Goal: Obtain resource: Obtain resource

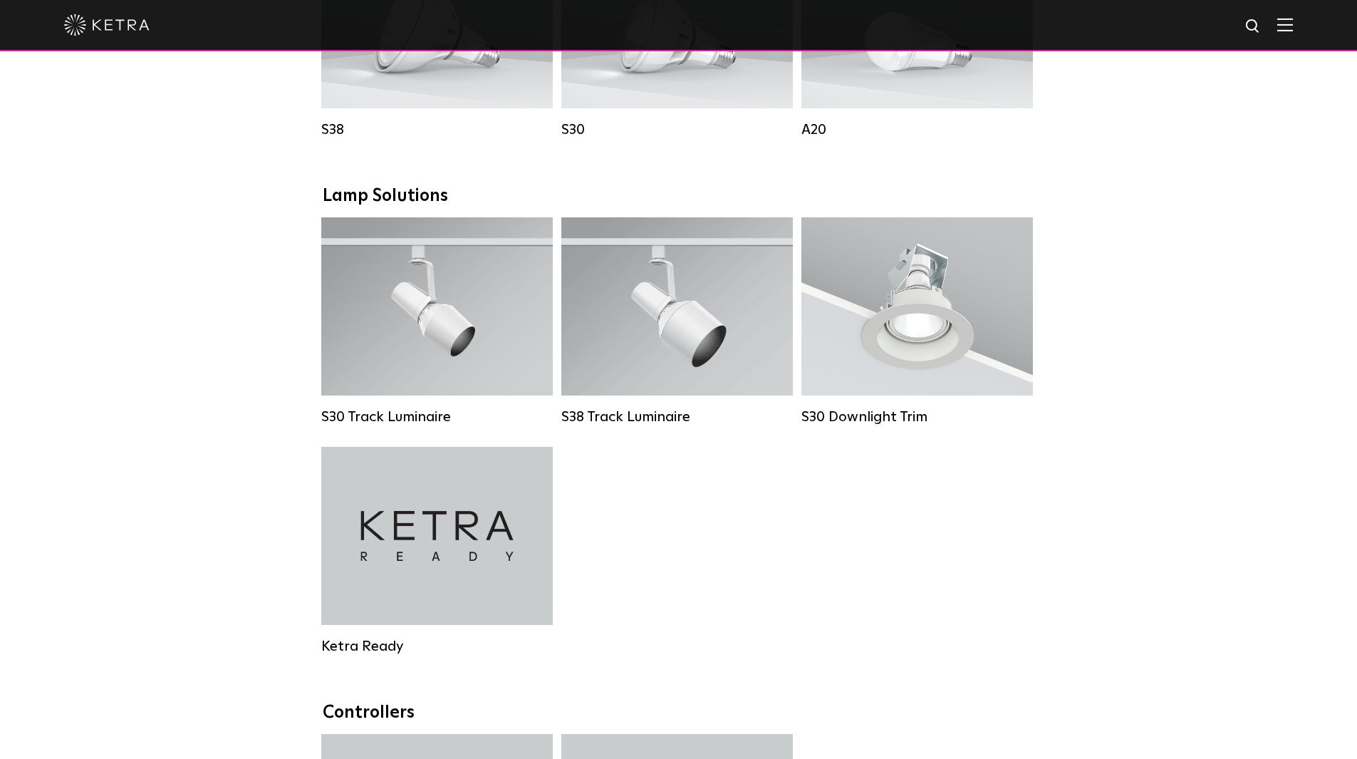
scroll to position [1211, 0]
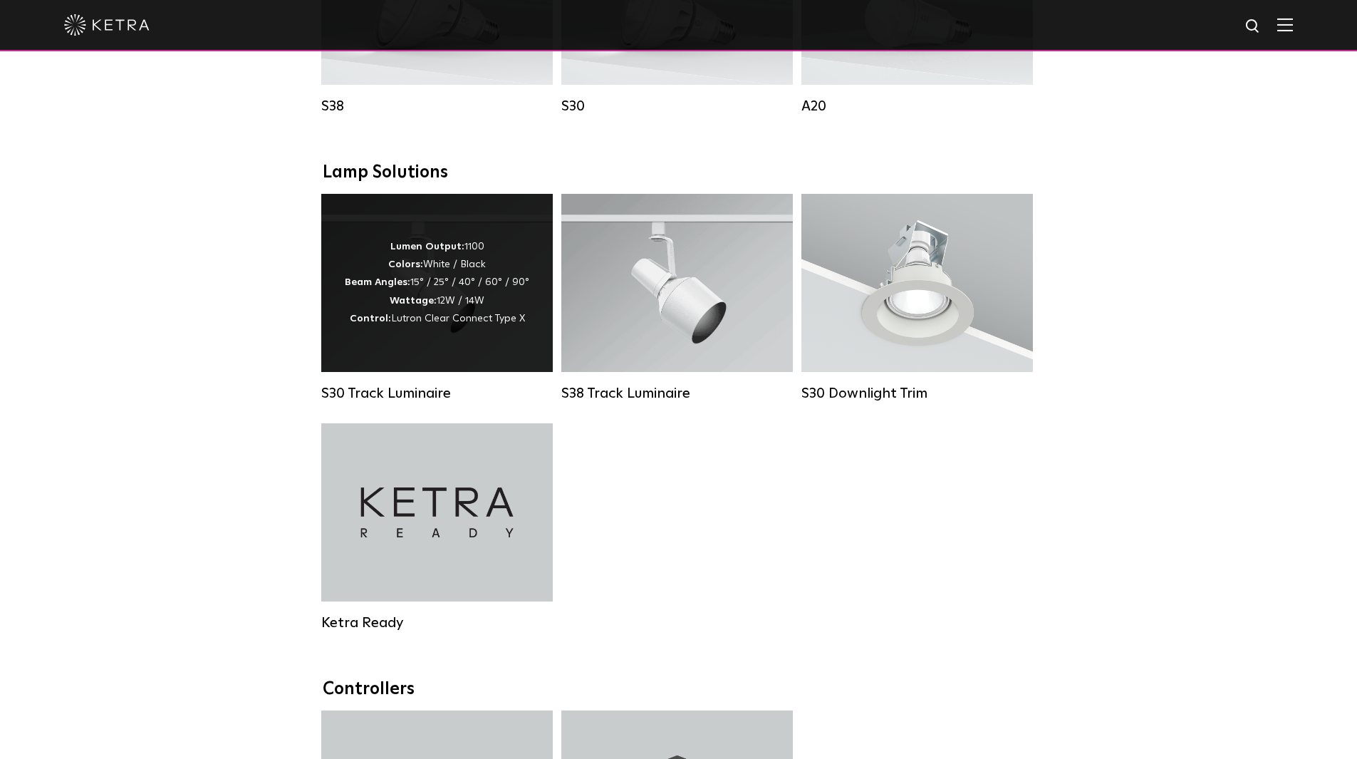
click at [465, 293] on div "Lumen Output: 1100 Colors: White / Black Beam Angles: 15° / 25° / 40° / 60° / 9…" at bounding box center [437, 283] width 184 height 90
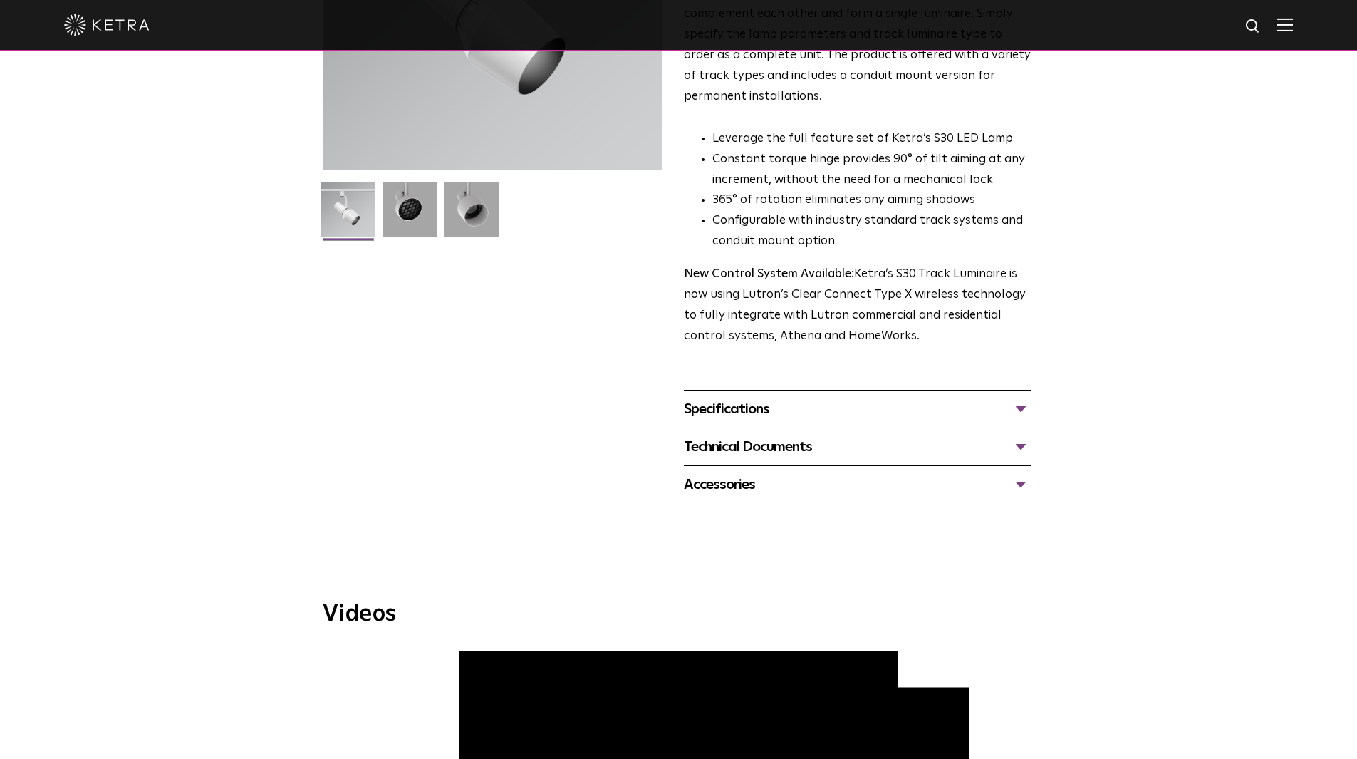
scroll to position [285, 0]
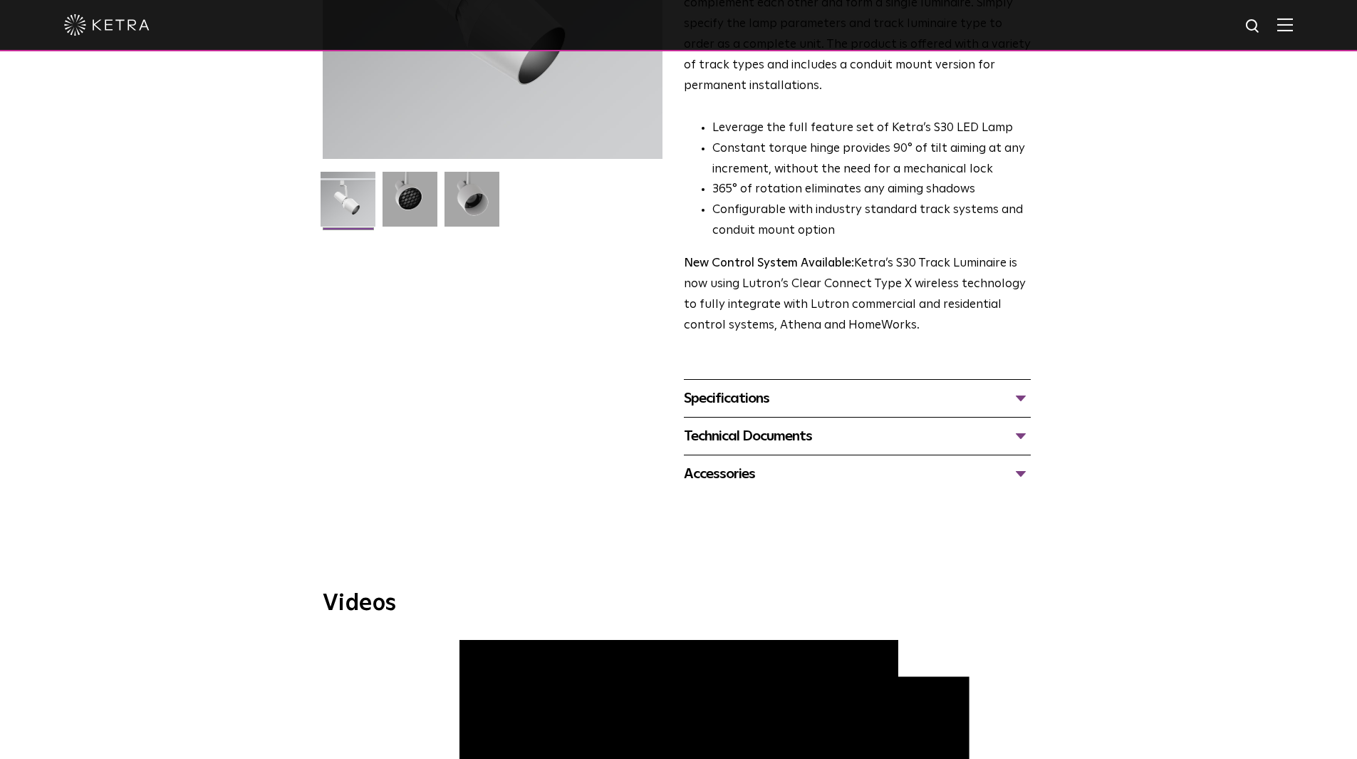
click at [860, 425] on div "Technical Documents" at bounding box center [857, 436] width 347 height 23
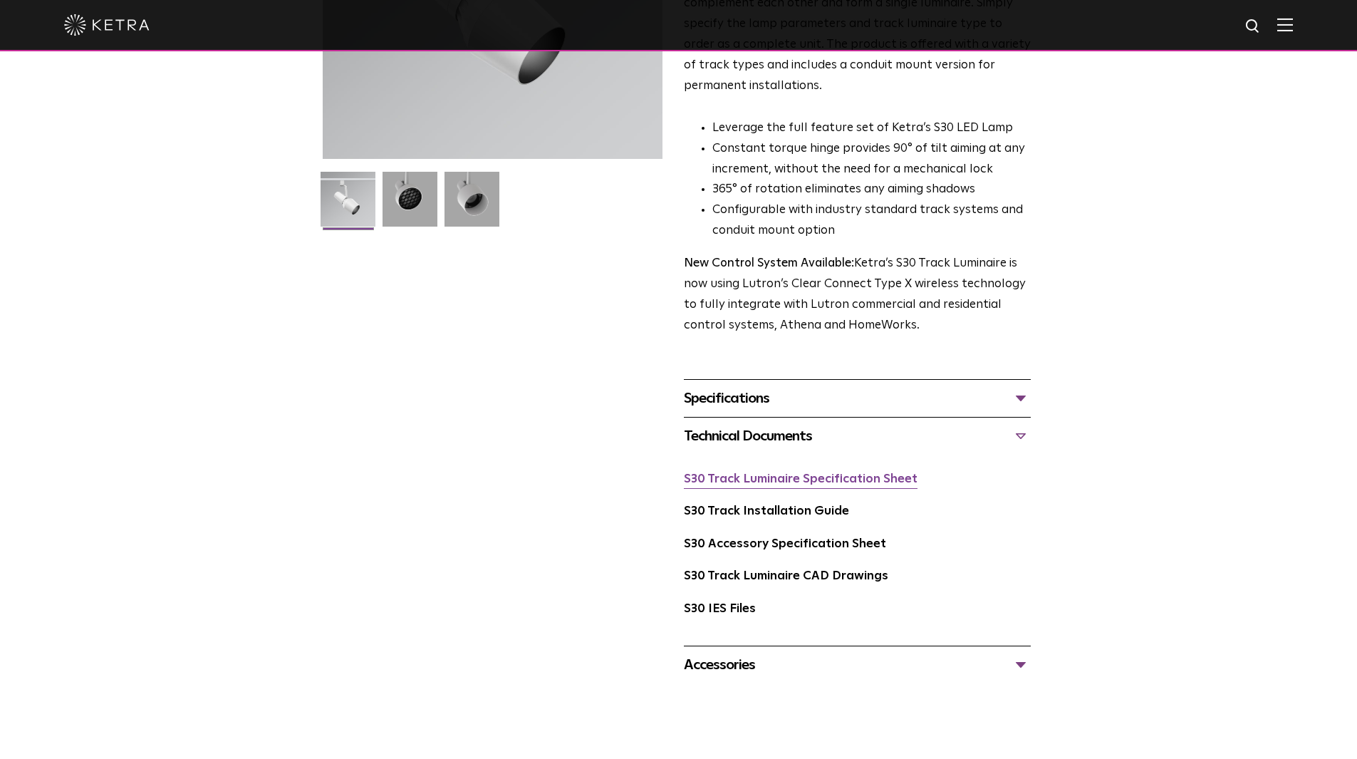
click at [816, 473] on link "S30 Track Luminaire Specification Sheet" at bounding box center [801, 479] width 234 height 12
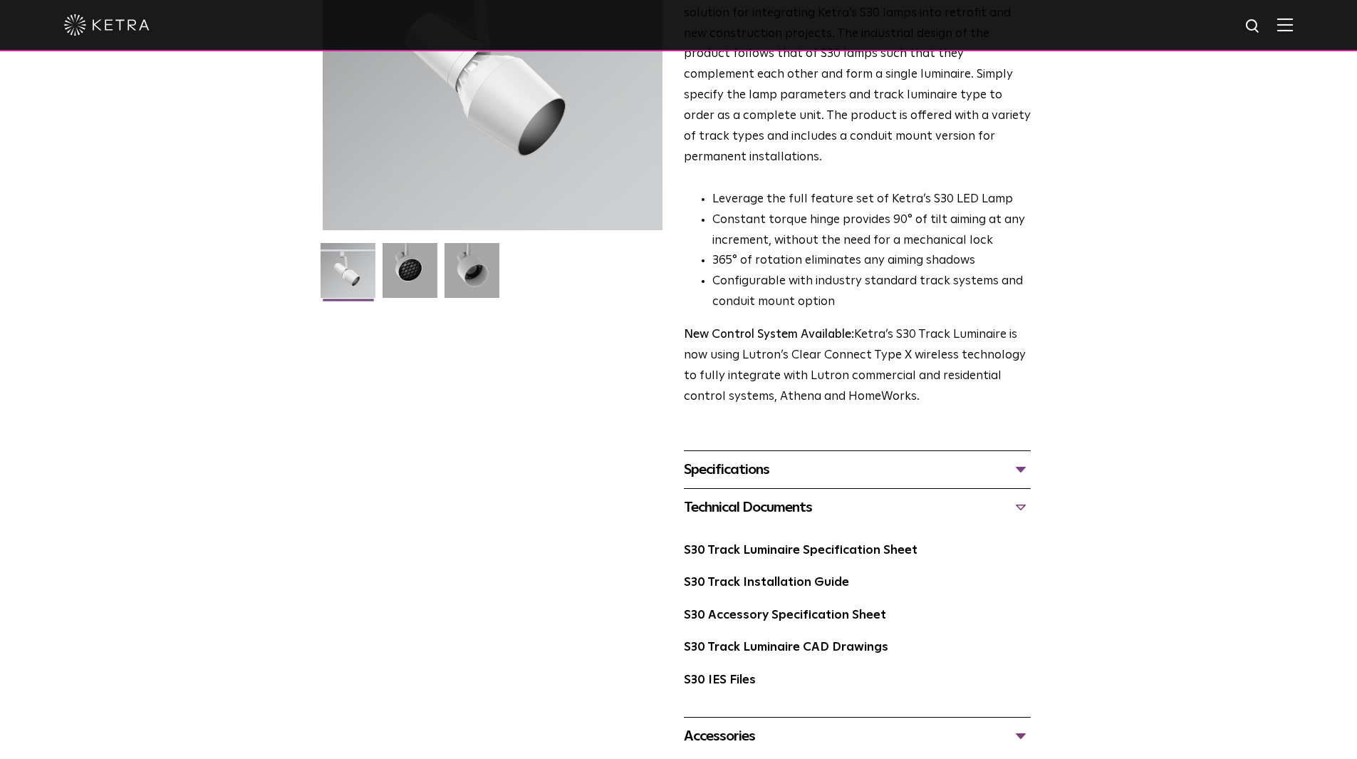
click at [787, 458] on div "Specifications" at bounding box center [857, 469] width 347 height 23
